Goal: Task Accomplishment & Management: Manage account settings

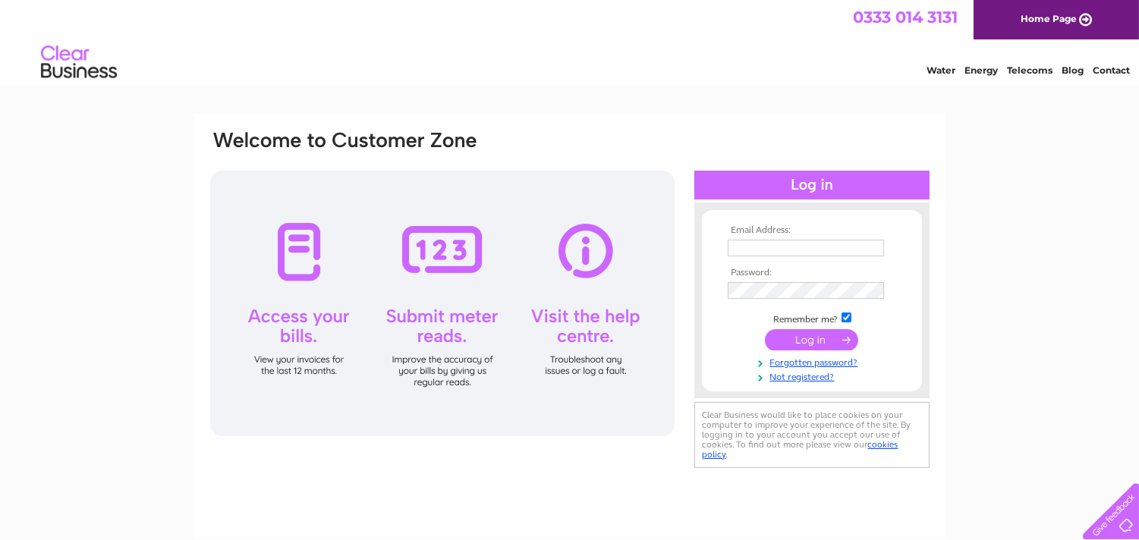
type input "[EMAIL_ADDRESS][DOMAIN_NAME]"
click at [808, 339] on input "submit" at bounding box center [811, 339] width 93 height 21
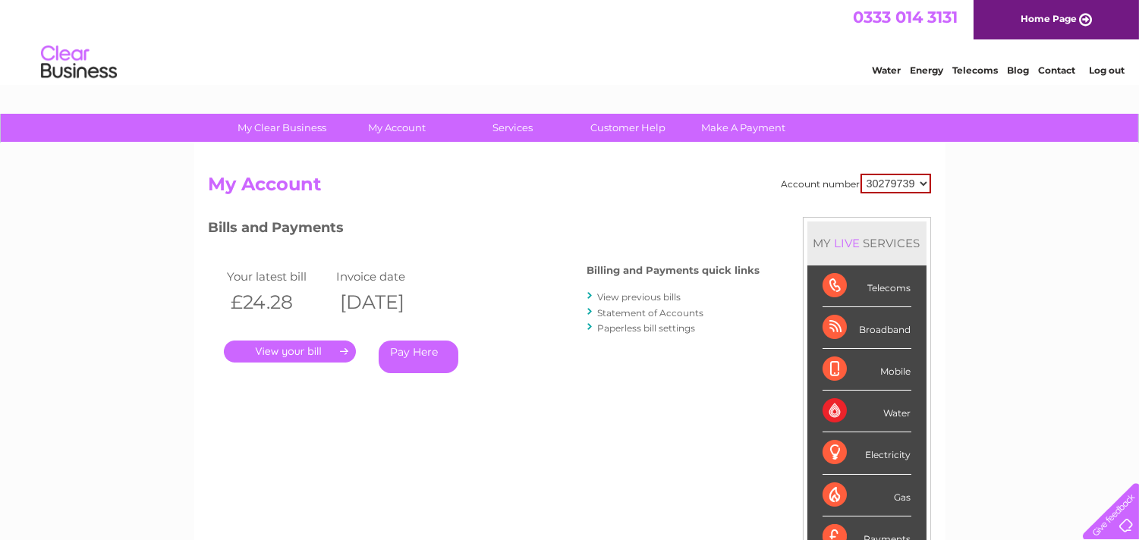
click at [315, 357] on link "." at bounding box center [290, 352] width 132 height 22
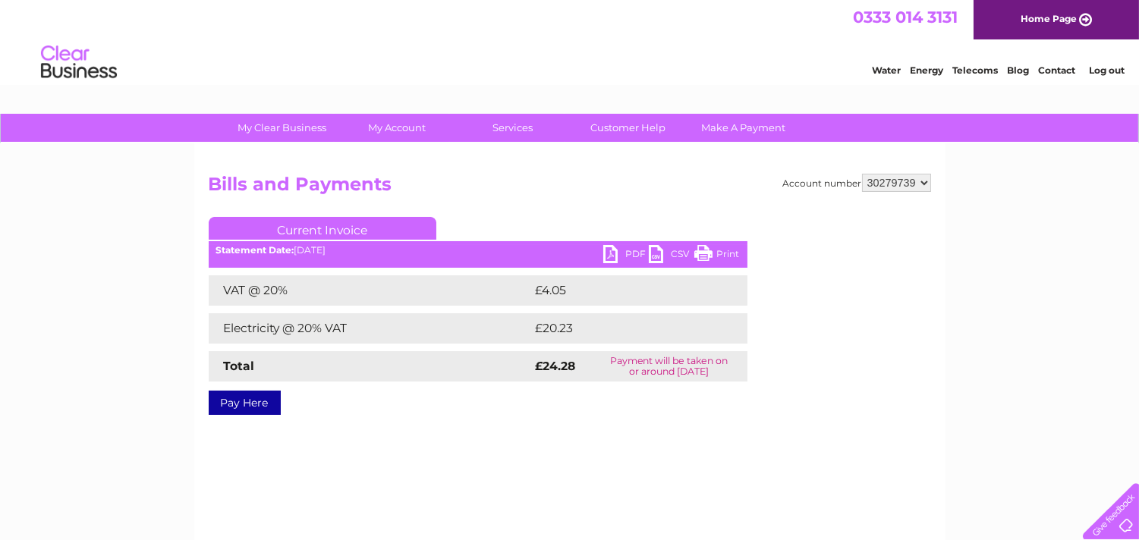
click at [621, 255] on link "PDF" at bounding box center [626, 256] width 46 height 22
